Goal: Task Accomplishment & Management: Complete application form

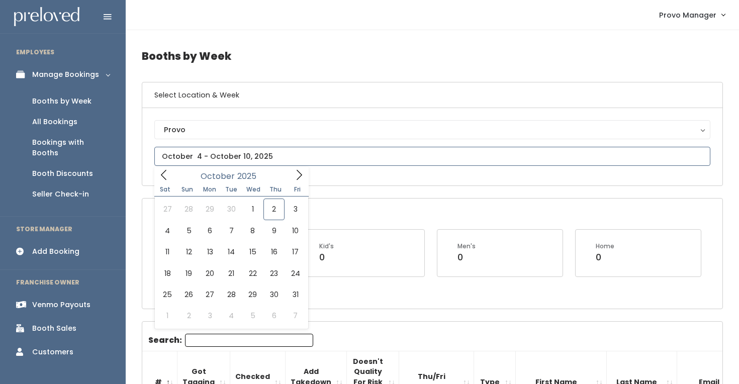
click at [211, 153] on input "text" at bounding box center [432, 156] width 556 height 19
click at [309, 164] on input "text" at bounding box center [432, 156] width 556 height 19
click at [290, 175] on span at bounding box center [298, 175] width 19 height 16
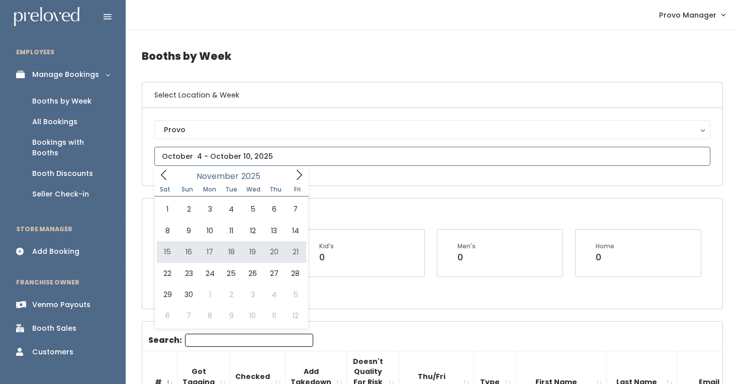
type input "November 15 to November 21"
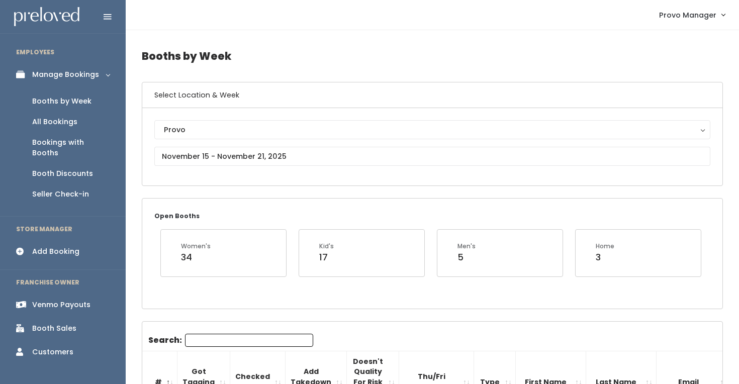
click at [231, 340] on input "Search:" at bounding box center [249, 340] width 128 height 13
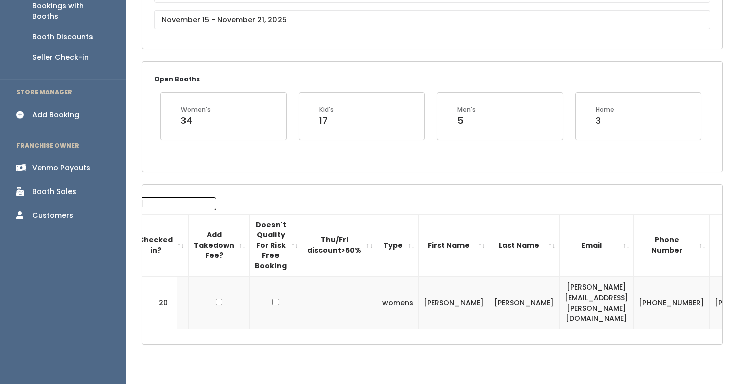
scroll to position [0, 99]
type input "[PERSON_NAME]"
drag, startPoint x: 583, startPoint y: 291, endPoint x: 484, endPoint y: 293, distance: 99.0
click at [484, 293] on tr "20 womens [PERSON_NAME] [PERSON_NAME][EMAIL_ADDRESS][PERSON_NAME][DOMAIN_NAME] …" at bounding box center [435, 302] width 785 height 52
copy tr "lori.thoman@gmail.com"
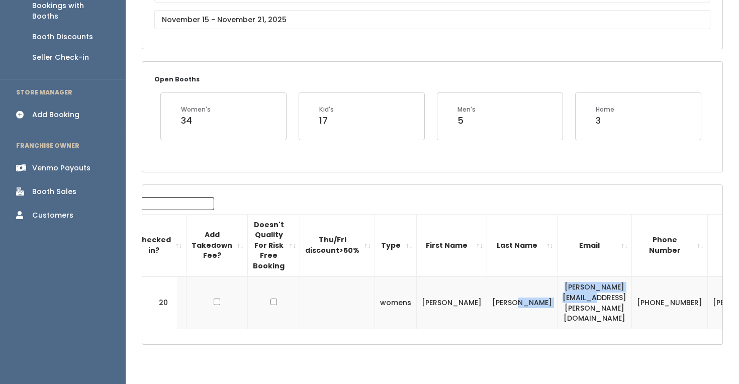
scroll to position [0, 0]
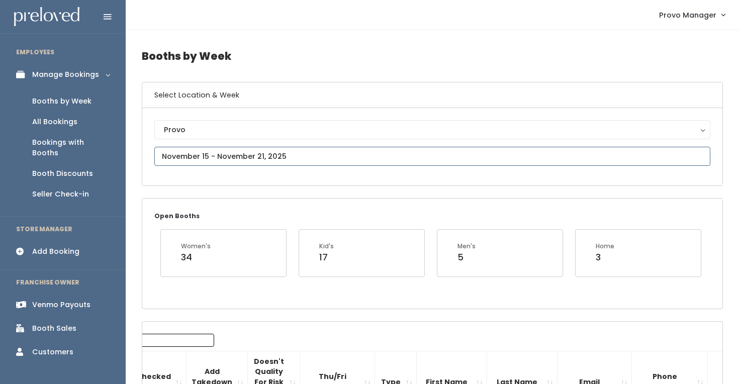
click at [253, 147] on input "text" at bounding box center [432, 156] width 556 height 19
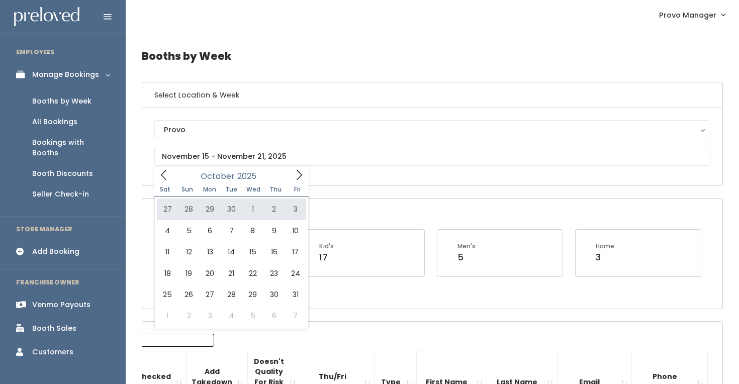
click at [289, 183] on div "Sat Sun Mon Tue Wed Thu Fri" at bounding box center [231, 189] width 154 height 14
click at [294, 176] on icon at bounding box center [298, 174] width 11 height 11
type input "December 6 to December 12"
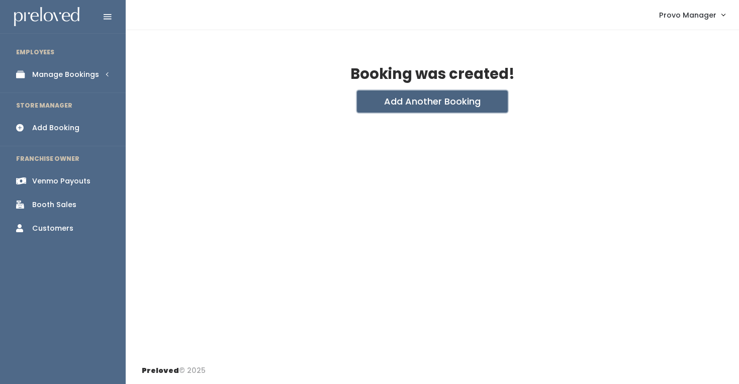
click at [381, 109] on button "Add Another Booking" at bounding box center [432, 101] width 151 height 22
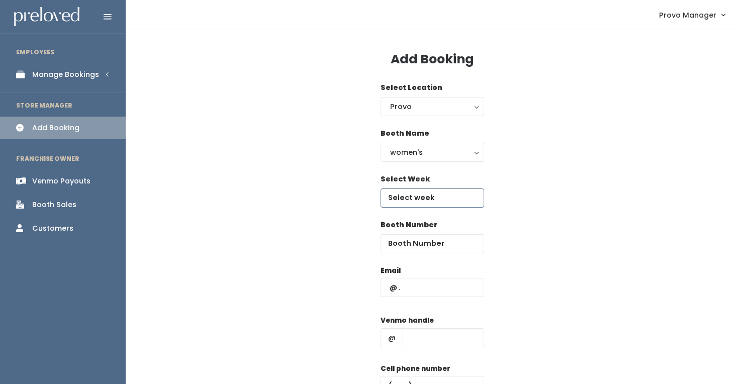
click at [434, 194] on input "text" at bounding box center [431, 197] width 103 height 19
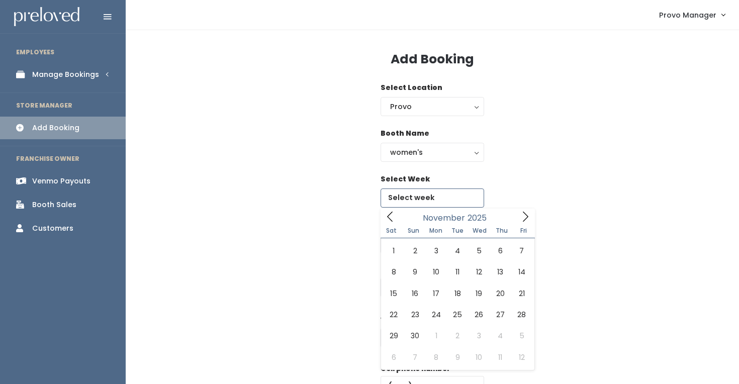
click at [521, 214] on icon at bounding box center [525, 216] width 11 height 11
type input "December 6 to December 12"
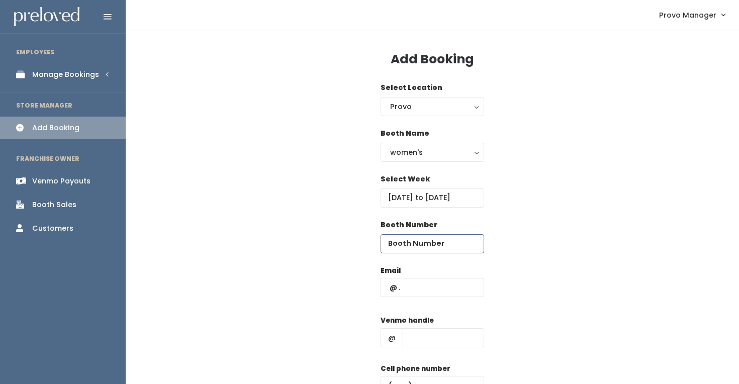
click at [422, 241] on input "number" at bounding box center [431, 243] width 103 height 19
click at [430, 284] on input "text" at bounding box center [431, 287] width 103 height 19
paste input "lori.thoman@gmail.com"
type input "lori.thoman@gmail.com"
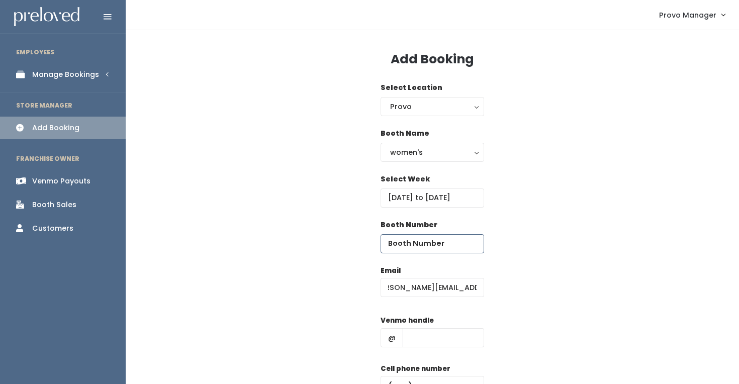
click at [425, 242] on input "number" at bounding box center [431, 243] width 103 height 19
click at [418, 343] on input "text" at bounding box center [442, 337] width 81 height 19
type input "d"
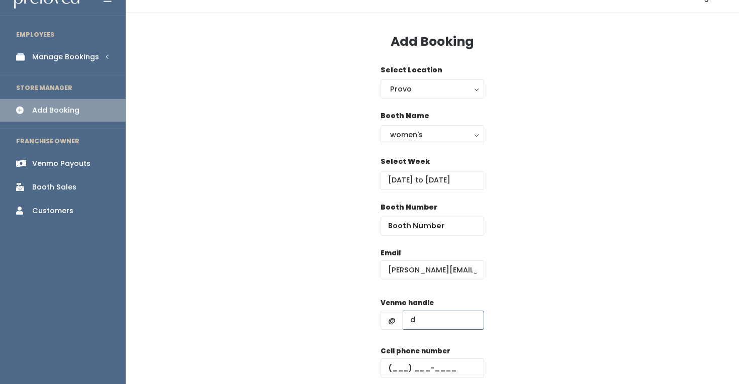
scroll to position [20, 0]
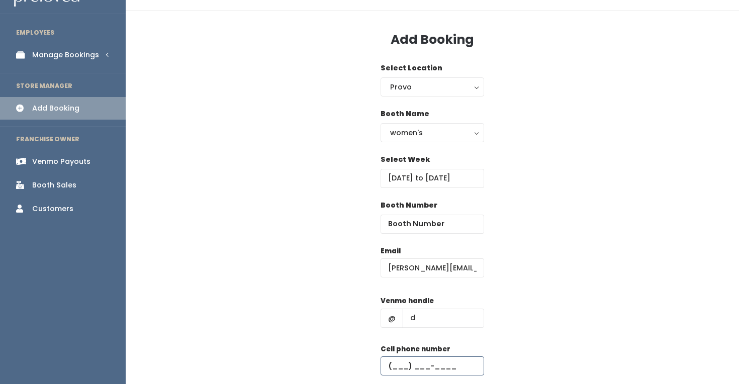
click at [445, 363] on input "text" at bounding box center [431, 365] width 103 height 19
type input "(555) 555-5555"
click at [402, 271] on input "lori.thoman@gmail.com" at bounding box center [431, 267] width 103 height 19
type input "lori.thoman@gmail.com"
click at [423, 220] on input "number" at bounding box center [431, 224] width 103 height 19
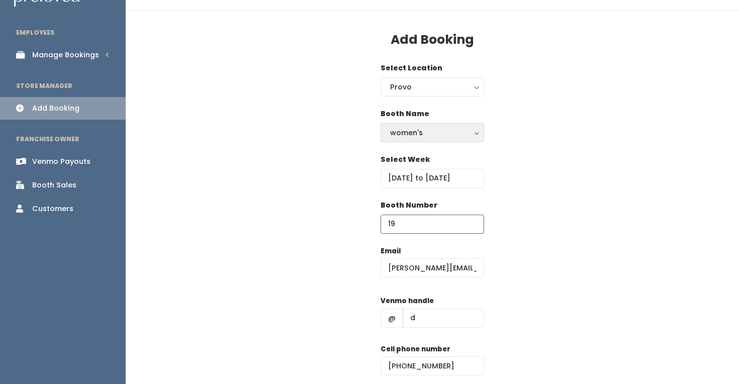
type input "19"
click at [465, 124] on button "women's" at bounding box center [431, 132] width 103 height 19
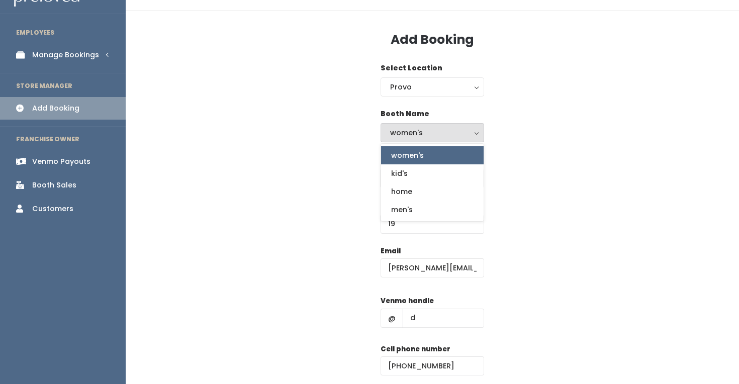
click at [549, 171] on div "Select Week December 6 to December 12" at bounding box center [432, 177] width 581 height 46
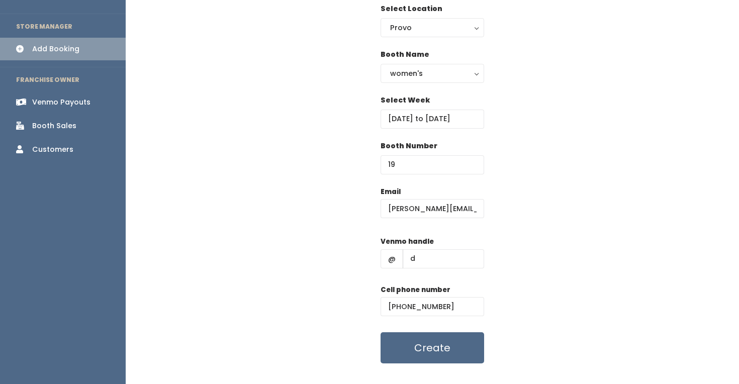
scroll to position [90, 0]
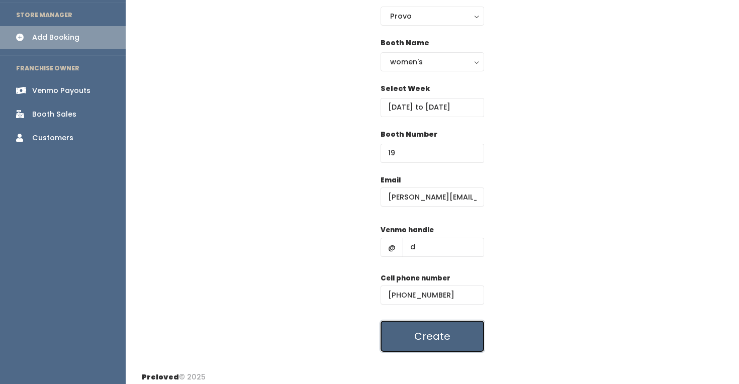
click at [419, 339] on button "Create" at bounding box center [431, 336] width 103 height 31
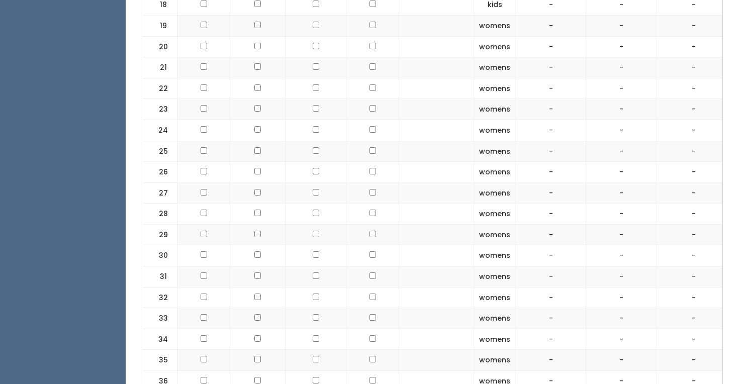
scroll to position [684, 0]
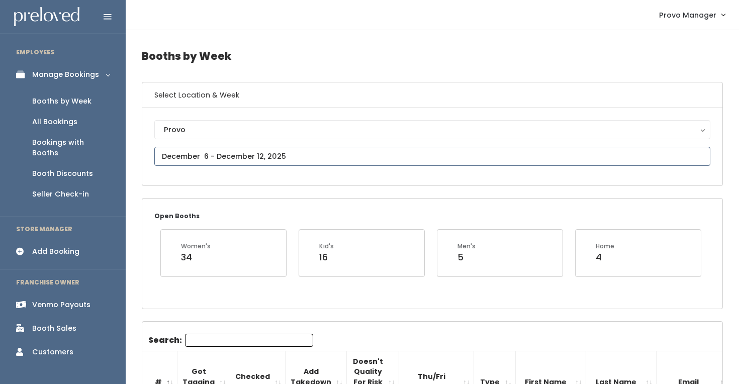
click at [253, 155] on input "text" at bounding box center [432, 156] width 556 height 19
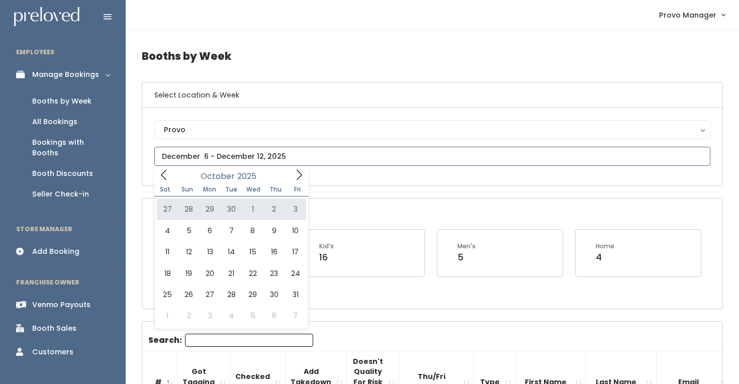
click at [301, 177] on icon at bounding box center [298, 174] width 11 height 11
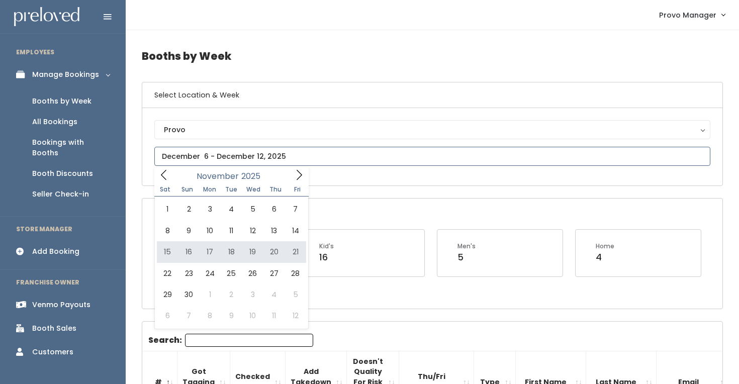
type input "November 15 to November 21"
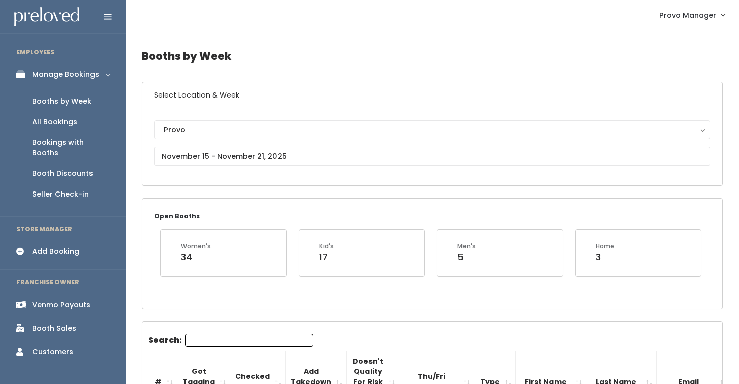
click at [198, 347] on div "Search:" at bounding box center [230, 342] width 165 height 17
click at [192, 340] on input "Search:" at bounding box center [249, 340] width 128 height 13
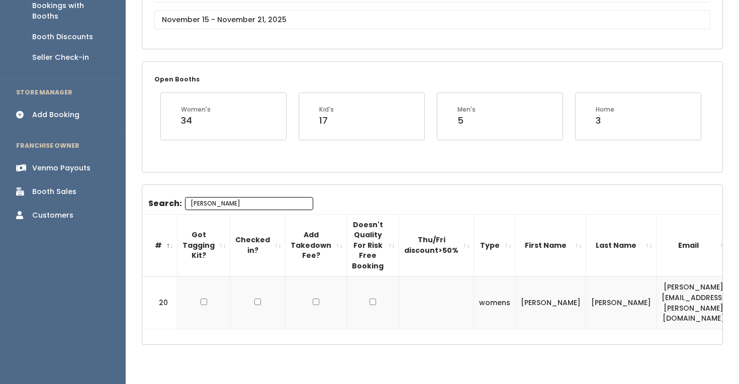
scroll to position [0, 99]
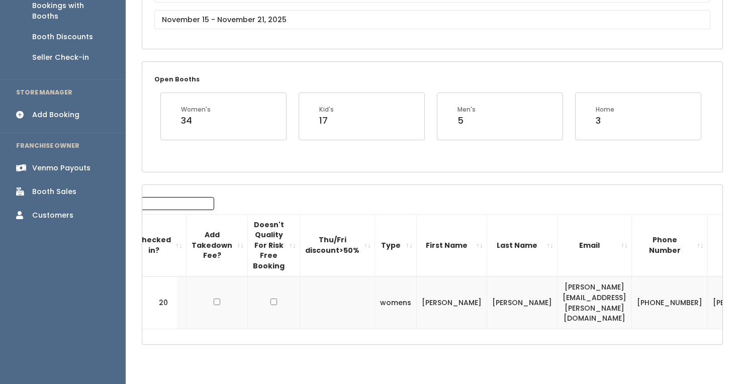
type input "lori"
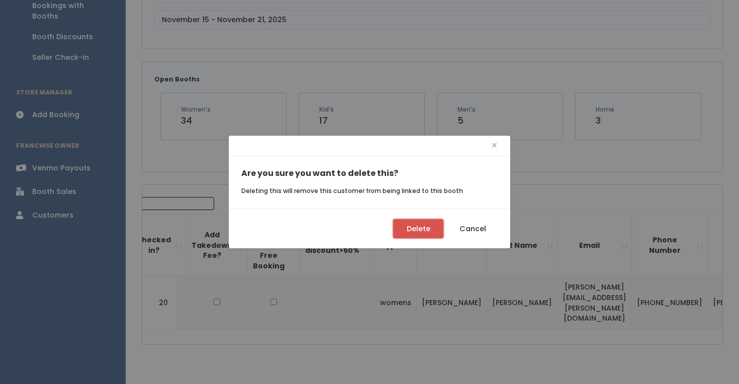
click at [431, 226] on button "Delete" at bounding box center [418, 228] width 50 height 19
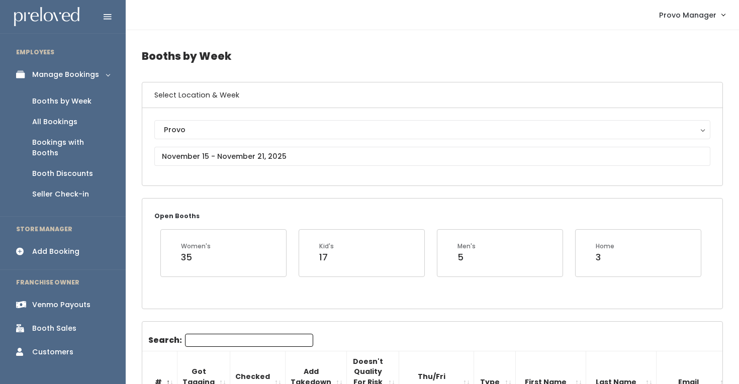
click at [201, 340] on input "Search:" at bounding box center [249, 340] width 128 height 13
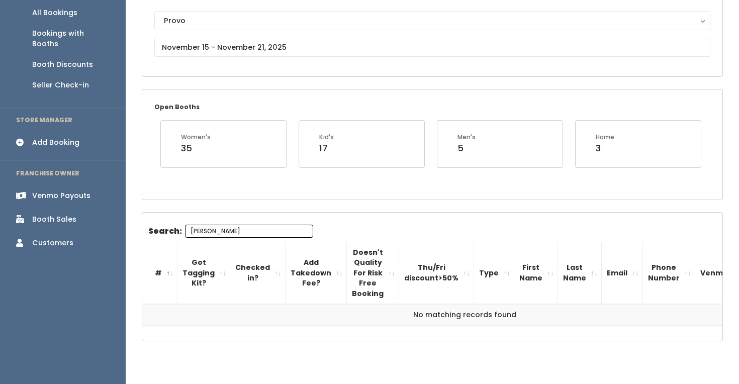
scroll to position [104, 0]
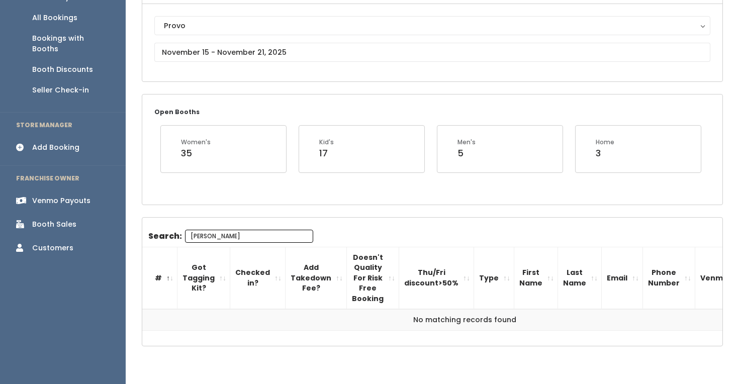
type input "lori"
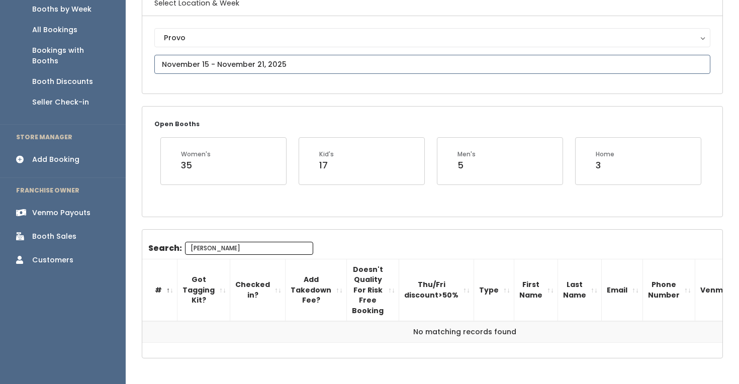
click at [261, 61] on input "text" at bounding box center [432, 64] width 556 height 19
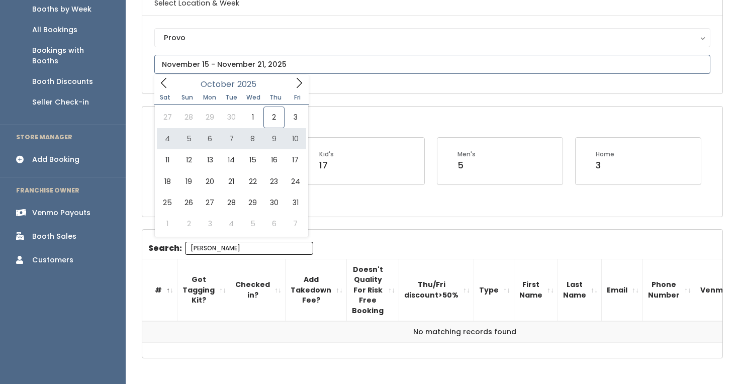
type input "October 4 to October 10"
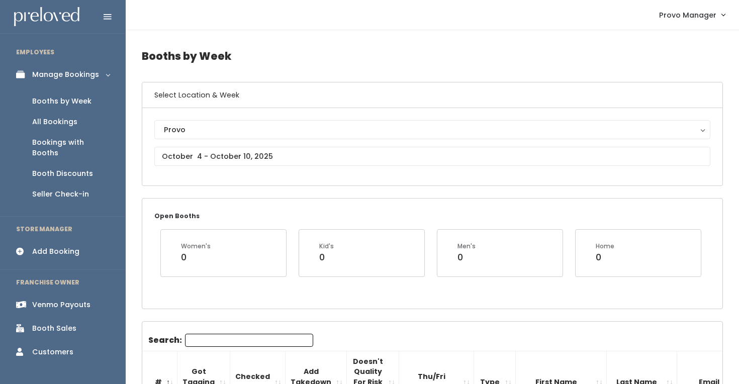
click at [229, 337] on input "Search:" at bounding box center [249, 340] width 128 height 13
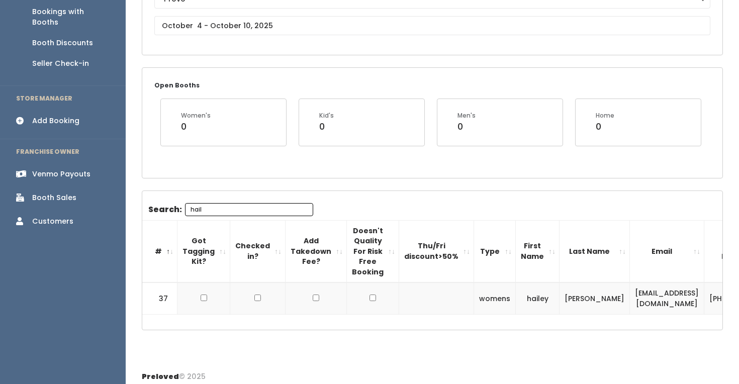
scroll to position [130, 0]
type input "hail"
click at [252, 28] on input "text" at bounding box center [432, 26] width 556 height 19
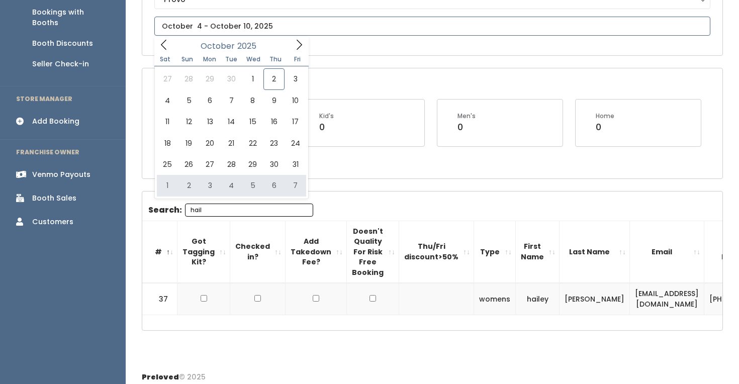
type input "November 1 to November 7"
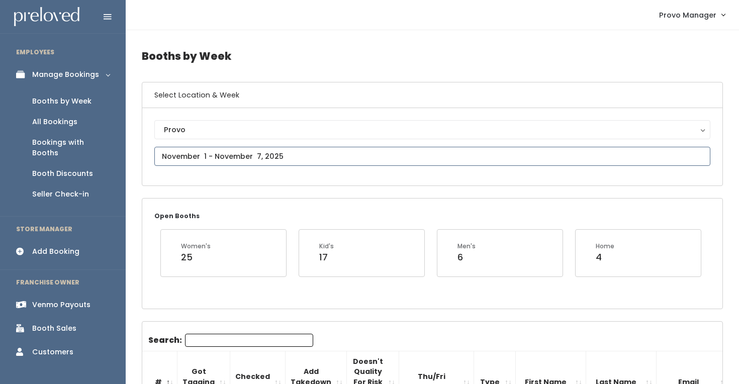
click at [239, 161] on input "text" at bounding box center [432, 156] width 556 height 19
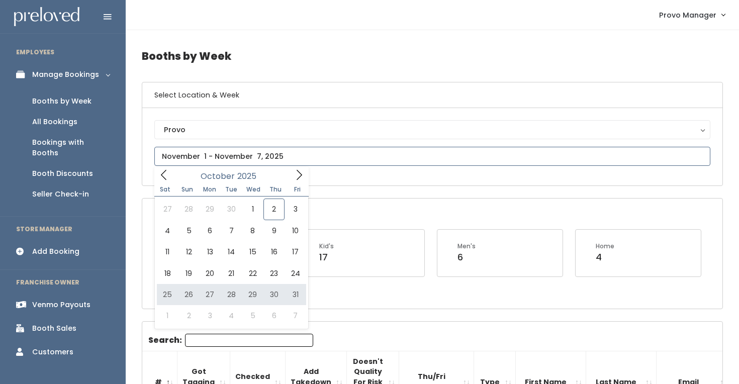
type input "[DATE] to [DATE]"
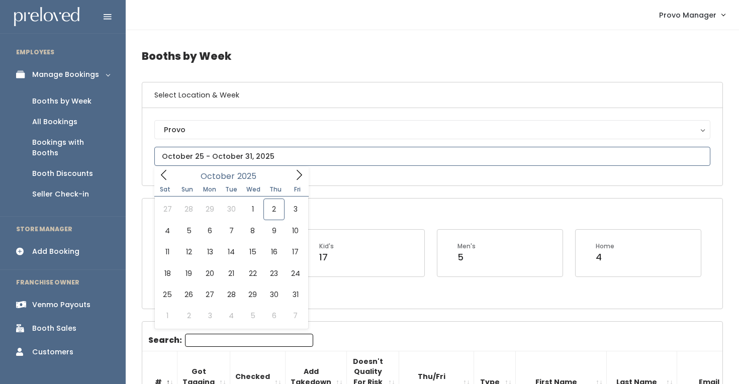
click at [183, 156] on input "text" at bounding box center [432, 156] width 556 height 19
type input "October 18 to October 24"
click at [221, 158] on input "text" at bounding box center [432, 156] width 556 height 19
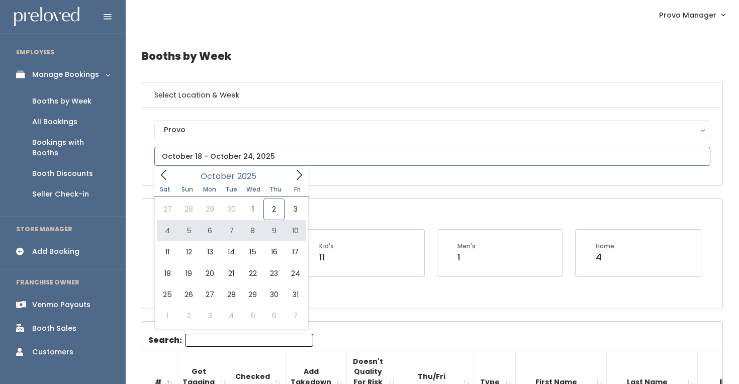
type input "[DATE] to [DATE]"
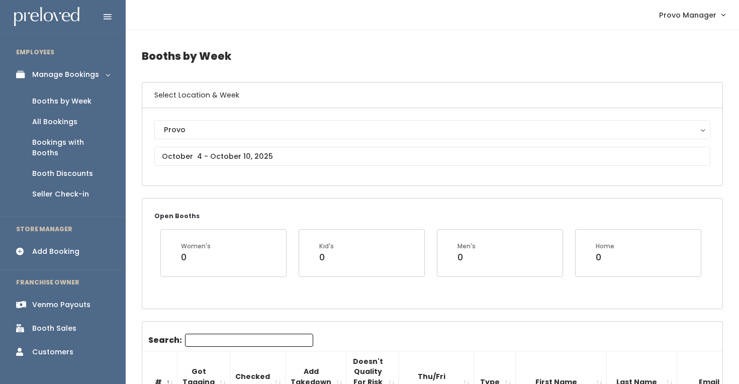
click at [212, 343] on input "Search:" at bounding box center [249, 340] width 128 height 13
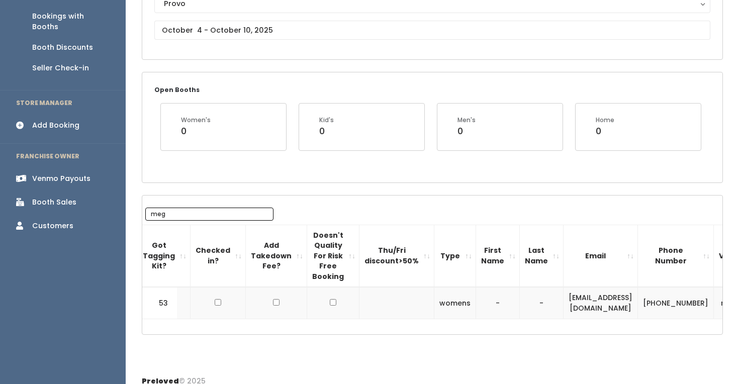
scroll to position [0, 102]
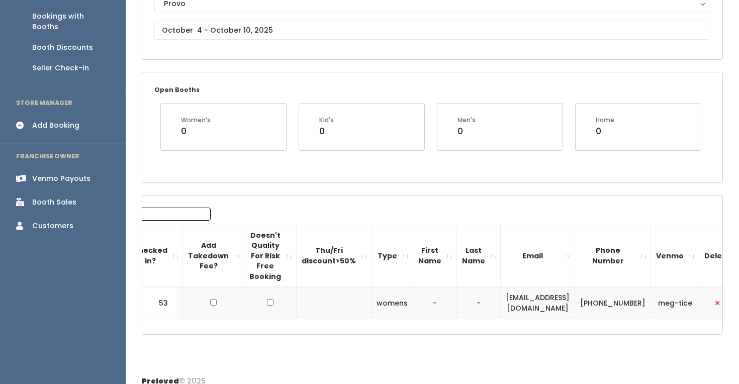
type input "meg"
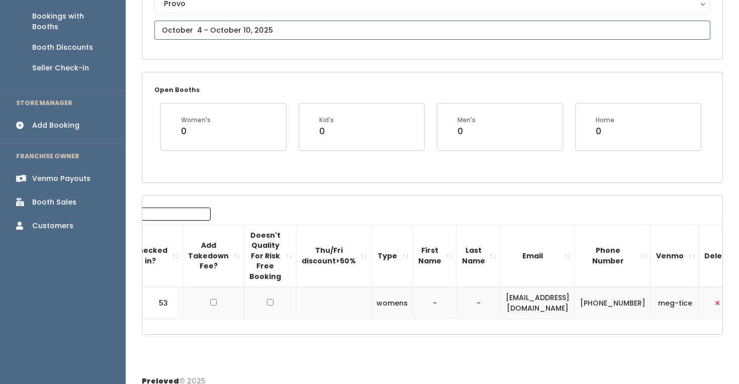
click at [238, 31] on input "text" at bounding box center [432, 30] width 556 height 19
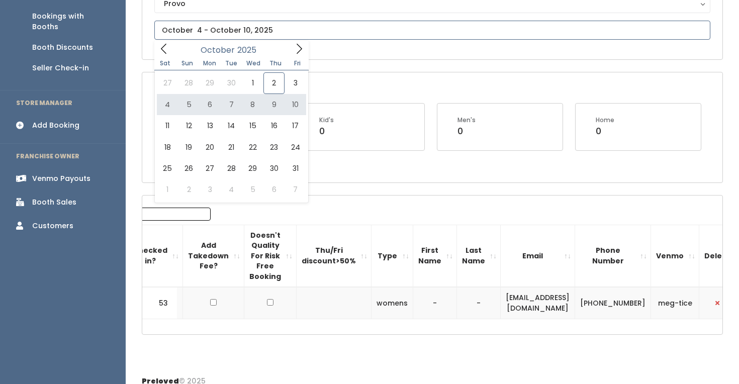
type input "October 4 to October 10"
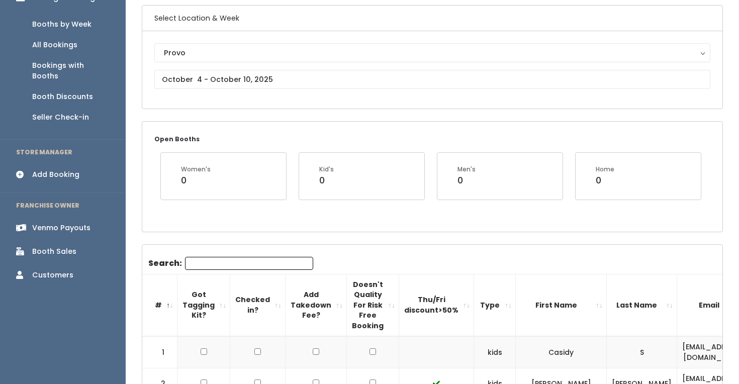
scroll to position [89, 0]
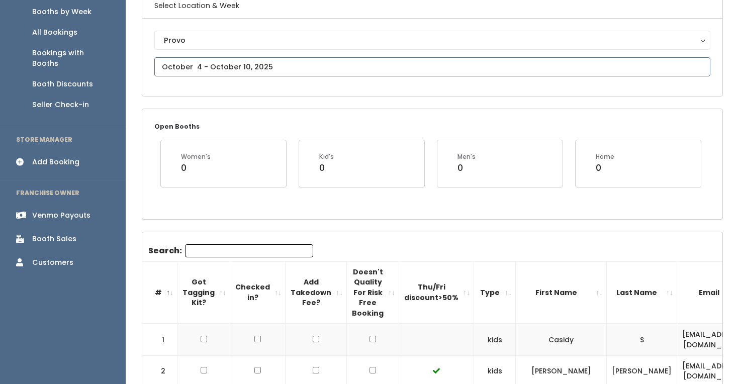
click at [233, 69] on input "text" at bounding box center [432, 66] width 556 height 19
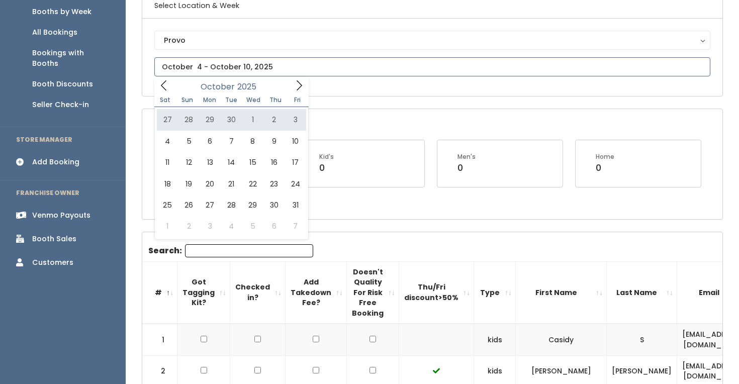
type input "[DATE] to [DATE]"
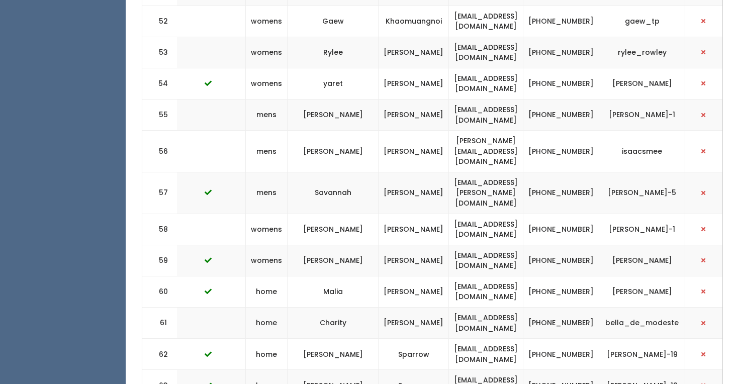
scroll to position [0, 234]
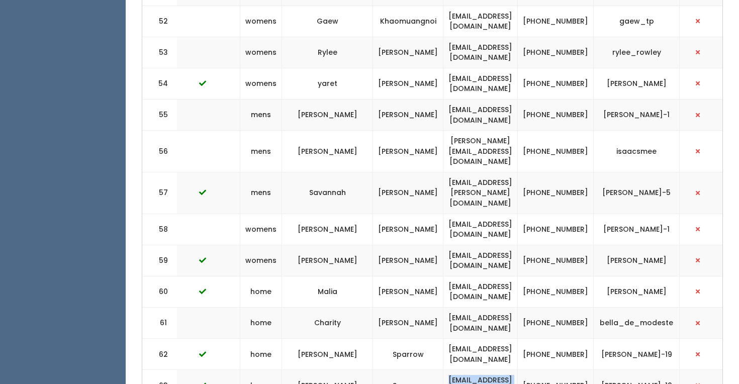
drag, startPoint x: 568, startPoint y: 240, endPoint x: 445, endPoint y: 239, distance: 123.1
click at [446, 370] on td "lynnlynnmalaga@gmail.com" at bounding box center [480, 385] width 74 height 31
copy td "lynnlynnmalaga@gmail.com"
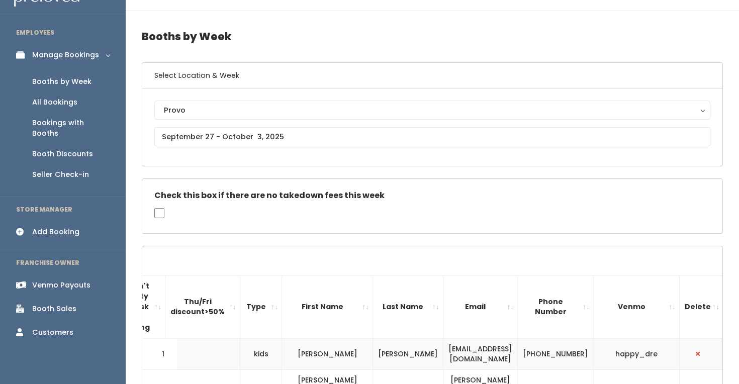
scroll to position [0, 0]
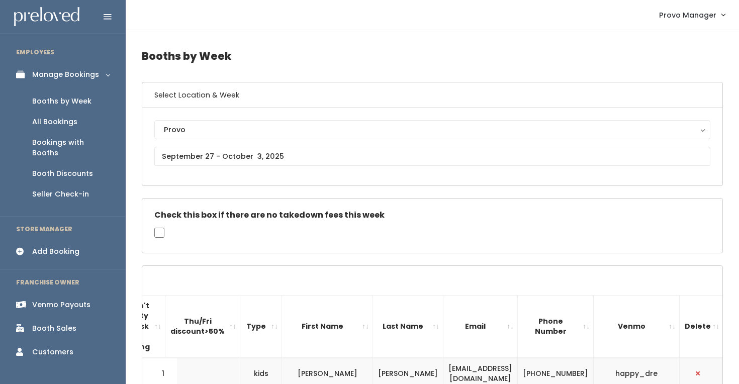
click at [248, 145] on div "Provo Provo" at bounding box center [432, 146] width 556 height 53
click at [248, 150] on input "text" at bounding box center [432, 156] width 556 height 19
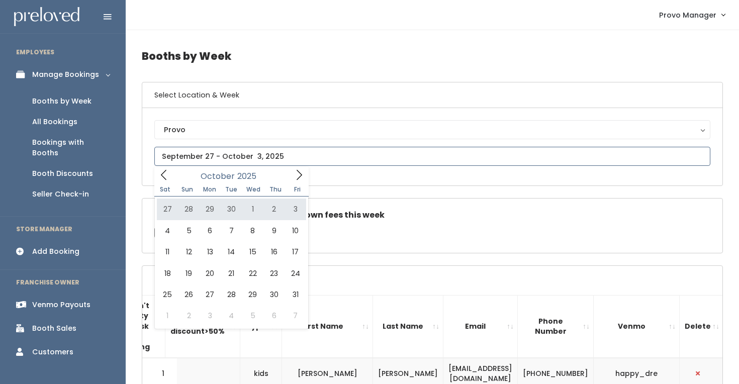
type input "[DATE] to [DATE]"
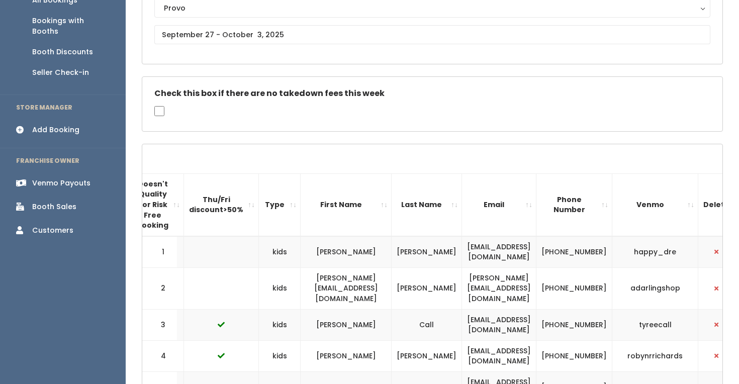
scroll to position [0, 255]
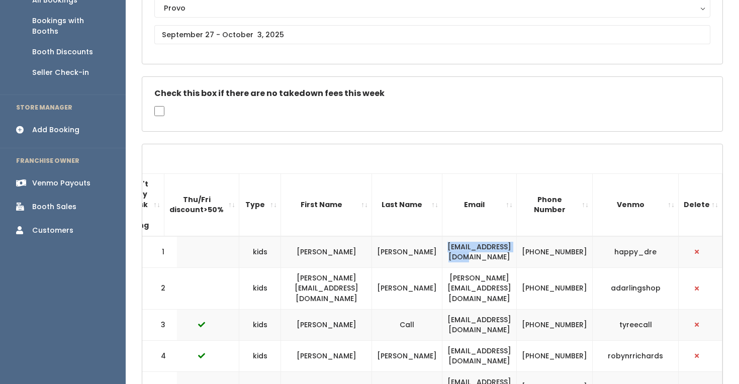
drag, startPoint x: 532, startPoint y: 253, endPoint x: 434, endPoint y: 251, distance: 98.0
click at [442, 252] on td "dreboyens@gmail.com" at bounding box center [479, 252] width 74 height 32
copy td "dreboyens@gmail.com"
drag, startPoint x: 658, startPoint y: 280, endPoint x: 536, endPoint y: 282, distance: 122.1
click at [516, 282] on td "emily.ellis1987@gmail.com" at bounding box center [479, 288] width 74 height 42
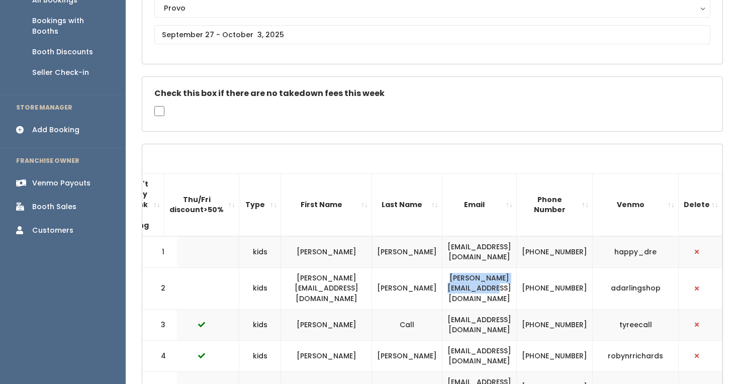
copy td "emily.ellis1987@gmail.com"
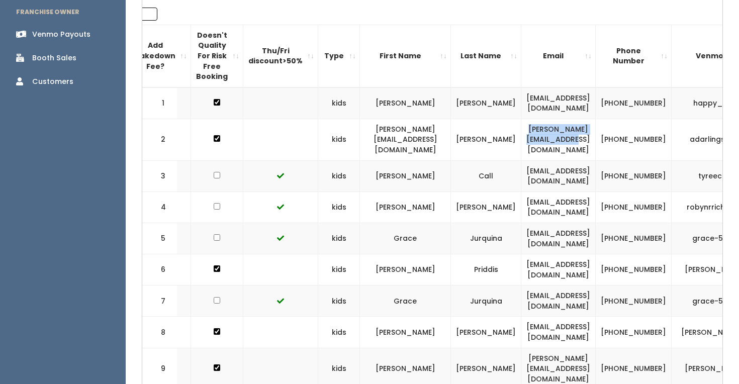
scroll to position [0, 164]
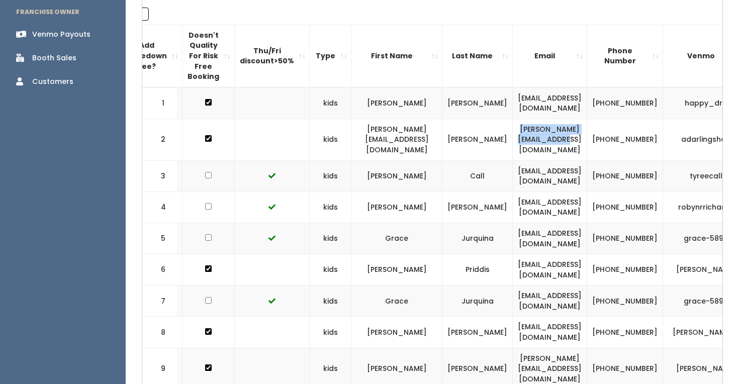
drag, startPoint x: 625, startPoint y: 255, endPoint x: 508, endPoint y: 255, distance: 117.1
click at [508, 255] on tr "6 kids Brinlee Priddis brinleepriddis@gmail.com (614) 406-1486 brinlee-priddis" at bounding box center [385, 269] width 814 height 31
copy tr "brinleepriddis@gmail.com"
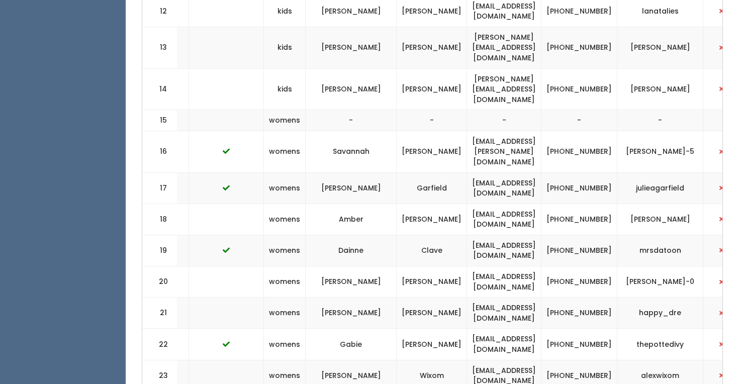
scroll to position [0, 226]
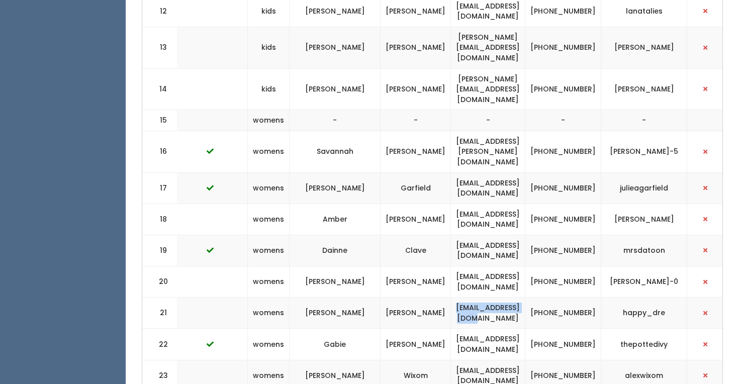
drag, startPoint x: 566, startPoint y: 259, endPoint x: 463, endPoint y: 259, distance: 103.0
click at [463, 297] on td "[EMAIL_ADDRESS][DOMAIN_NAME]" at bounding box center [488, 312] width 74 height 31
copy td "[EMAIL_ADDRESS][DOMAIN_NAME]"
click at [525, 329] on td "[EMAIL_ADDRESS][DOMAIN_NAME]" at bounding box center [488, 344] width 74 height 31
drag, startPoint x: 566, startPoint y: 293, endPoint x: 463, endPoint y: 293, distance: 102.5
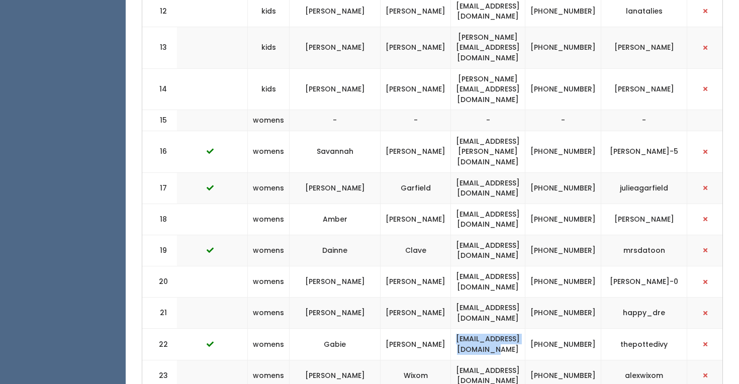
click at [463, 329] on td "[EMAIL_ADDRESS][DOMAIN_NAME]" at bounding box center [488, 344] width 74 height 31
copy td "[EMAIL_ADDRESS][DOMAIN_NAME]"
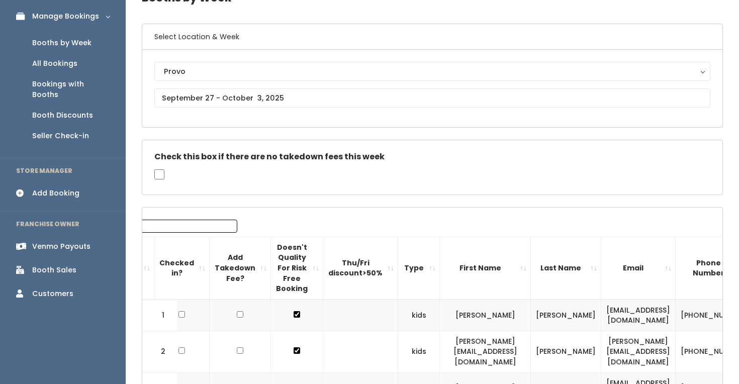
scroll to position [0, 0]
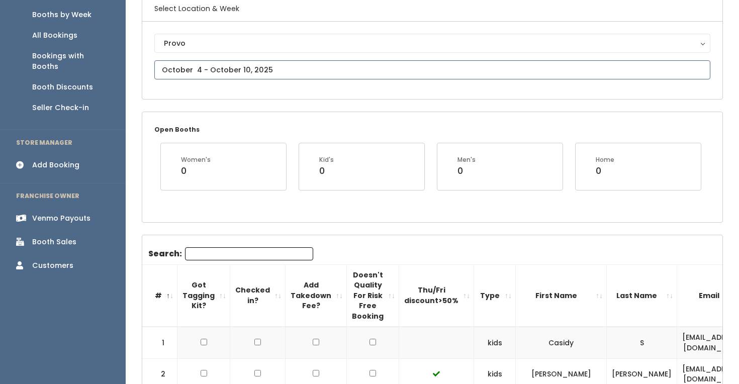
click at [271, 68] on input "text" at bounding box center [432, 69] width 556 height 19
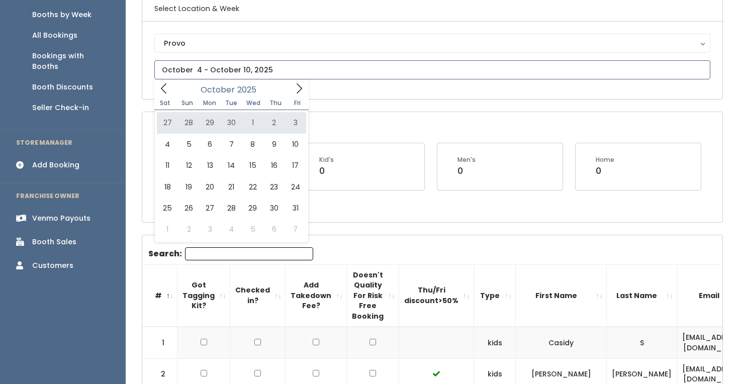
type input "[DATE] to [DATE]"
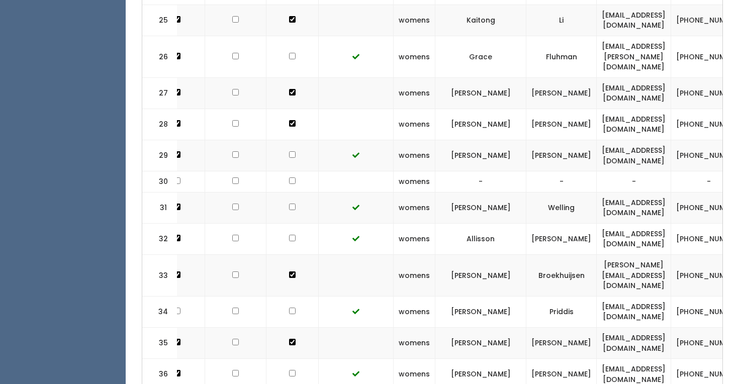
scroll to position [0, 98]
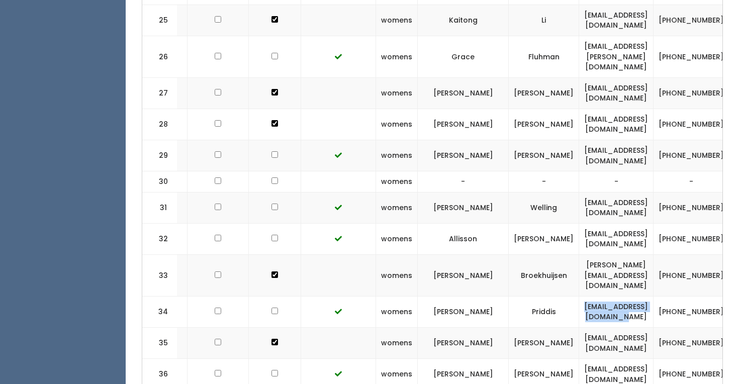
drag, startPoint x: 691, startPoint y: 240, endPoint x: 591, endPoint y: 236, distance: 100.1
click at [591, 296] on td "[EMAIL_ADDRESS][DOMAIN_NAME]" at bounding box center [616, 311] width 74 height 31
copy td "[EMAIL_ADDRESS][DOMAIN_NAME]"
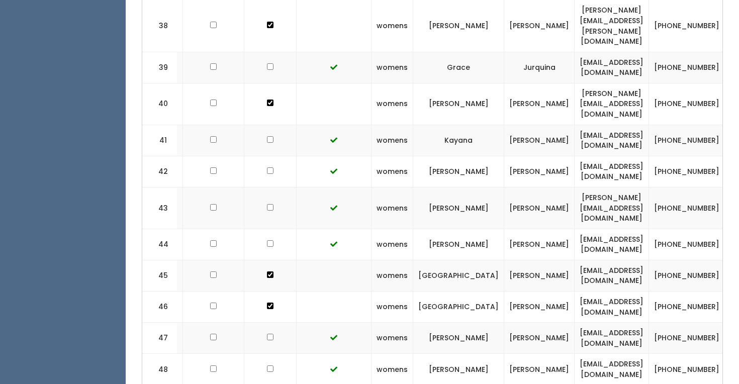
scroll to position [0, 123]
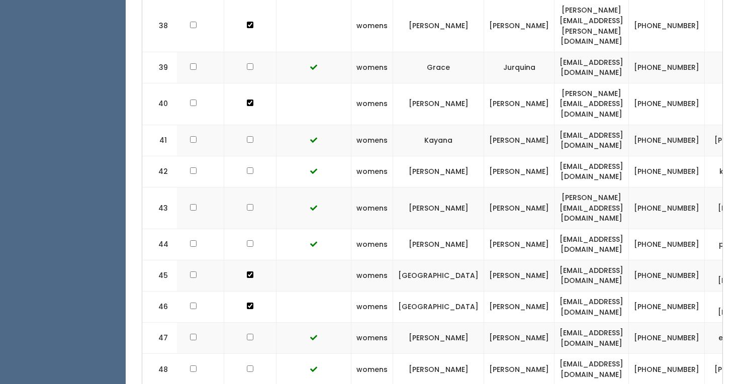
drag, startPoint x: 670, startPoint y: 289, endPoint x: 563, endPoint y: 286, distance: 107.1
copy td "[EMAIL_ADDRESS][DOMAIN_NAME]"
drag, startPoint x: 678, startPoint y: 313, endPoint x: 558, endPoint y: 307, distance: 120.2
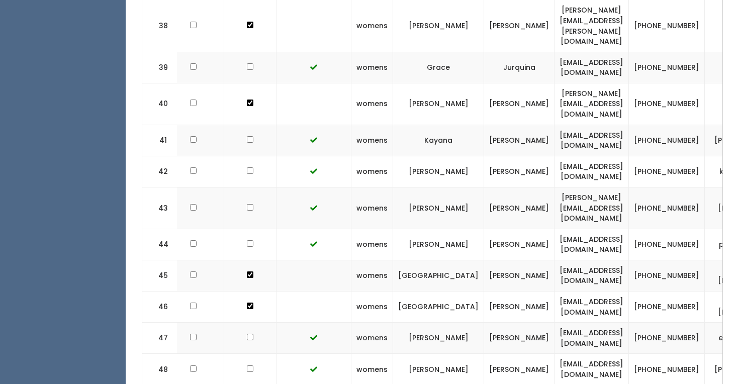
copy td "[EMAIL_ADDRESS][DOMAIN_NAME]"
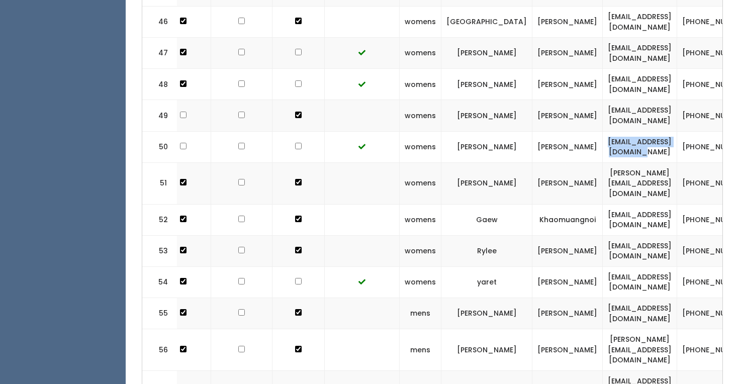
scroll to position [1861, 0]
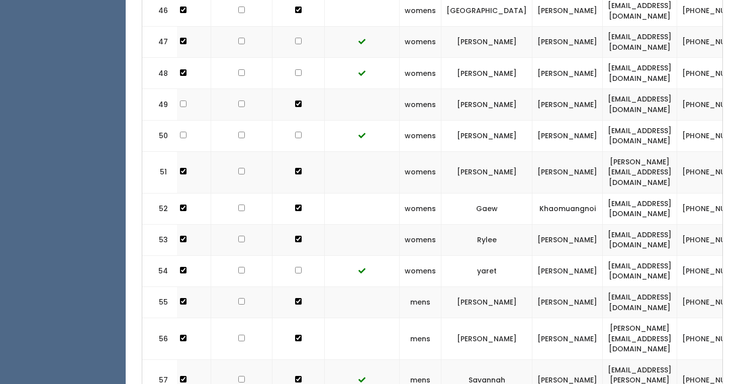
drag, startPoint x: 710, startPoint y: 276, endPoint x: 607, endPoint y: 272, distance: 103.1
copy td "[EMAIL_ADDRESS][DOMAIN_NAME]"
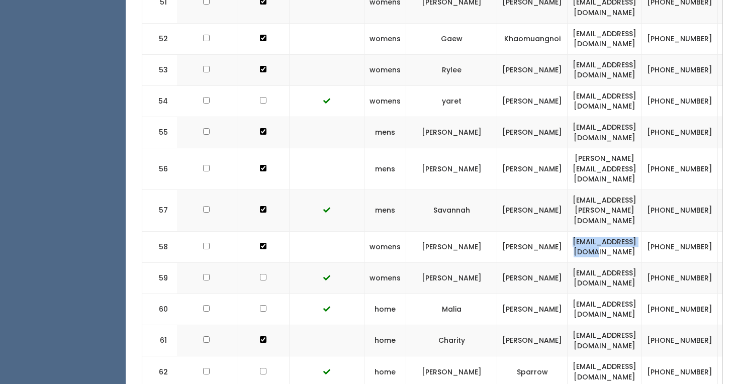
scroll to position [0, 110]
drag, startPoint x: 685, startPoint y: 259, endPoint x: 562, endPoint y: 253, distance: 123.7
copy tr "[EMAIL_ADDRESS][DOMAIN_NAME]"
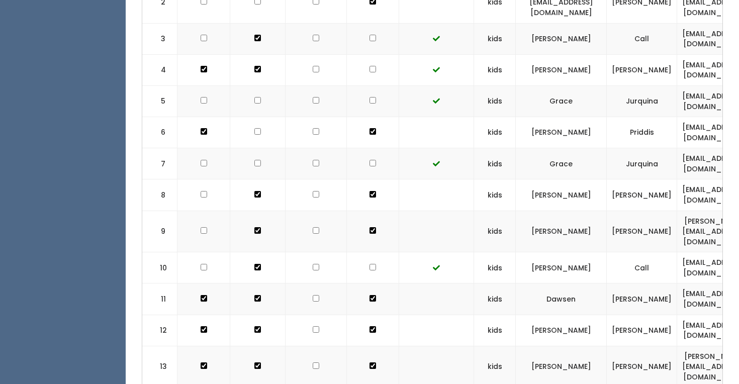
scroll to position [0, 0]
